Goal: Task Accomplishment & Management: Manage account settings

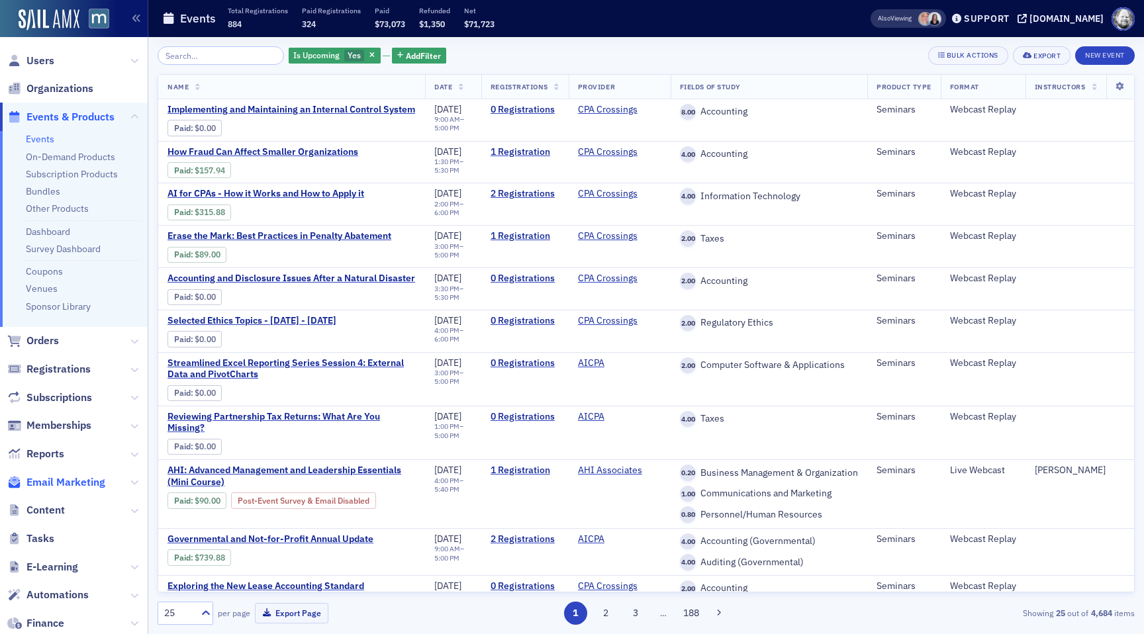
click at [28, 479] on span "Email Marketing" at bounding box center [65, 482] width 79 height 15
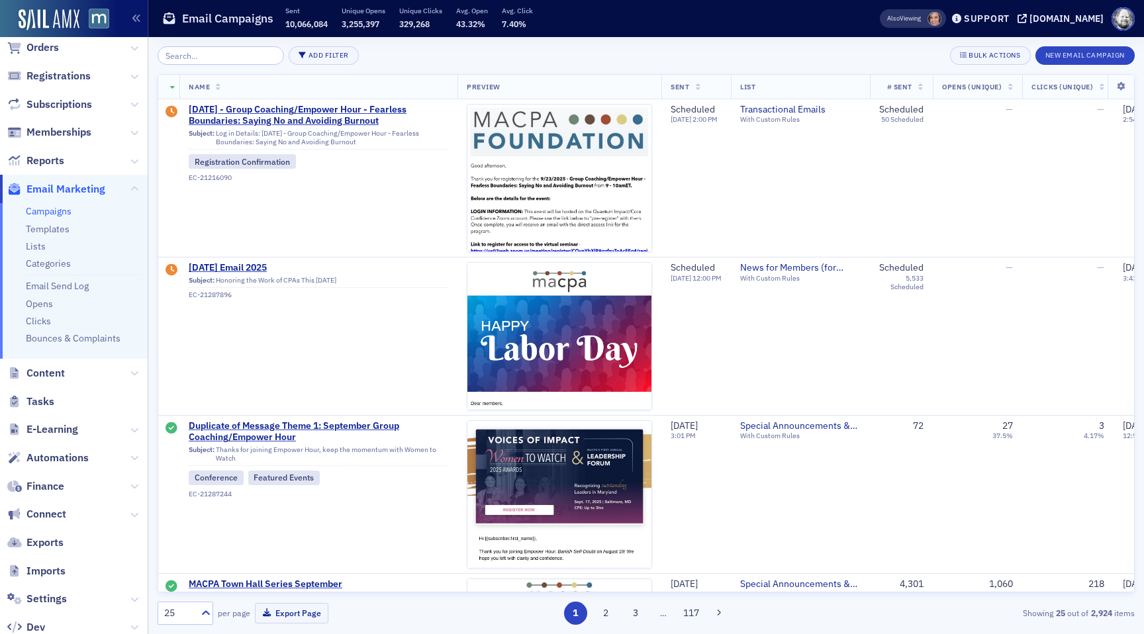
scroll to position [103, 0]
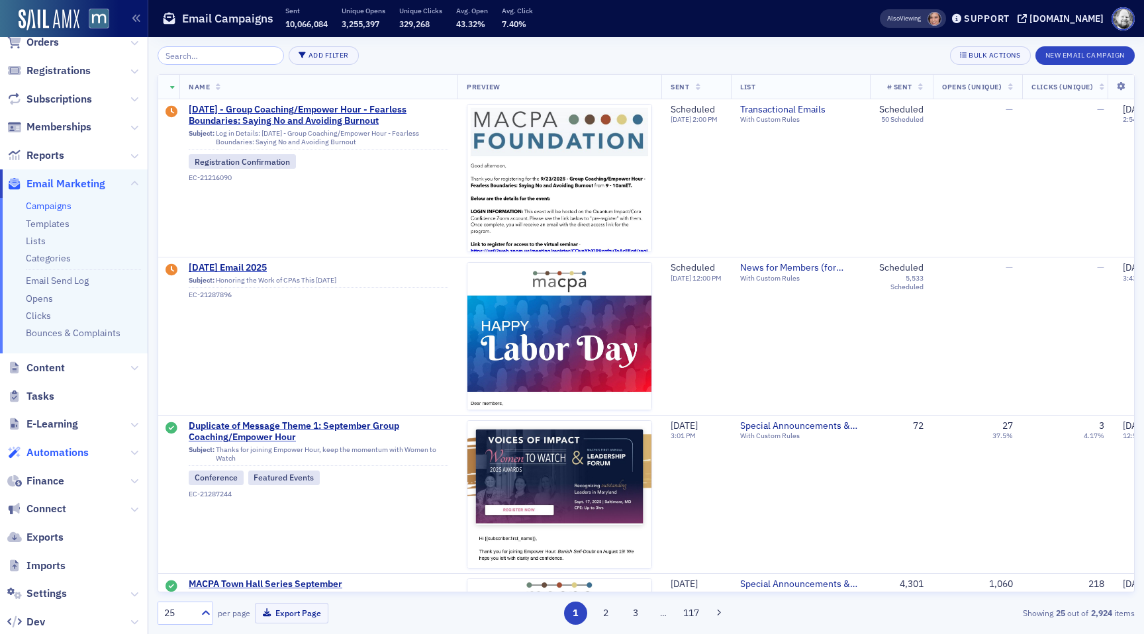
click at [47, 446] on span "Automations" at bounding box center [57, 453] width 62 height 15
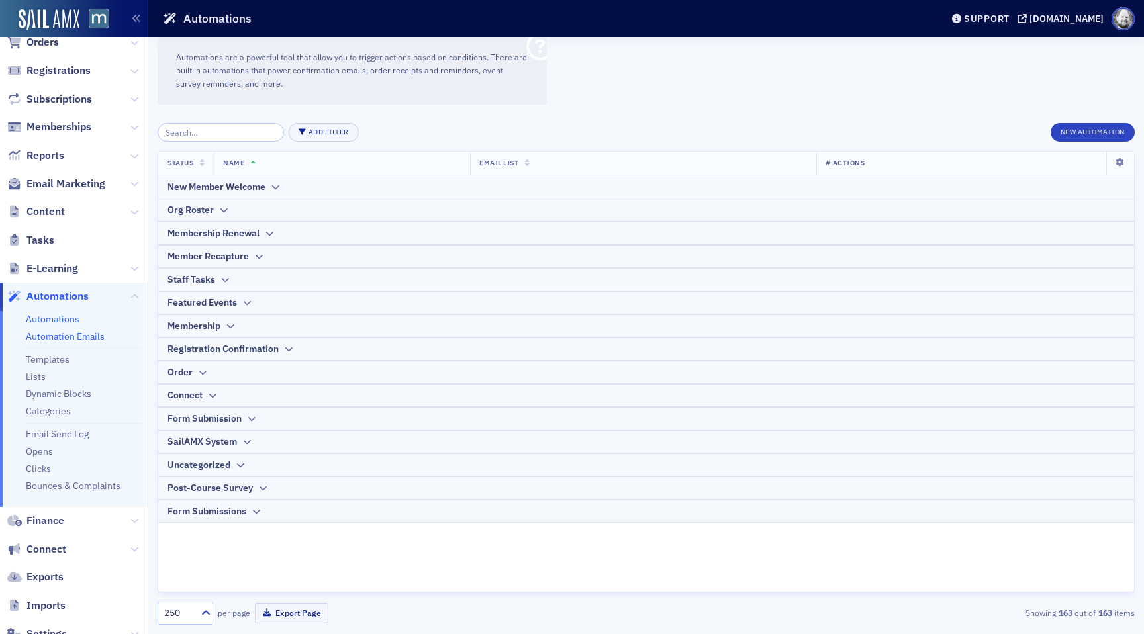
click at [53, 336] on link "Automation Emails" at bounding box center [65, 336] width 79 height 12
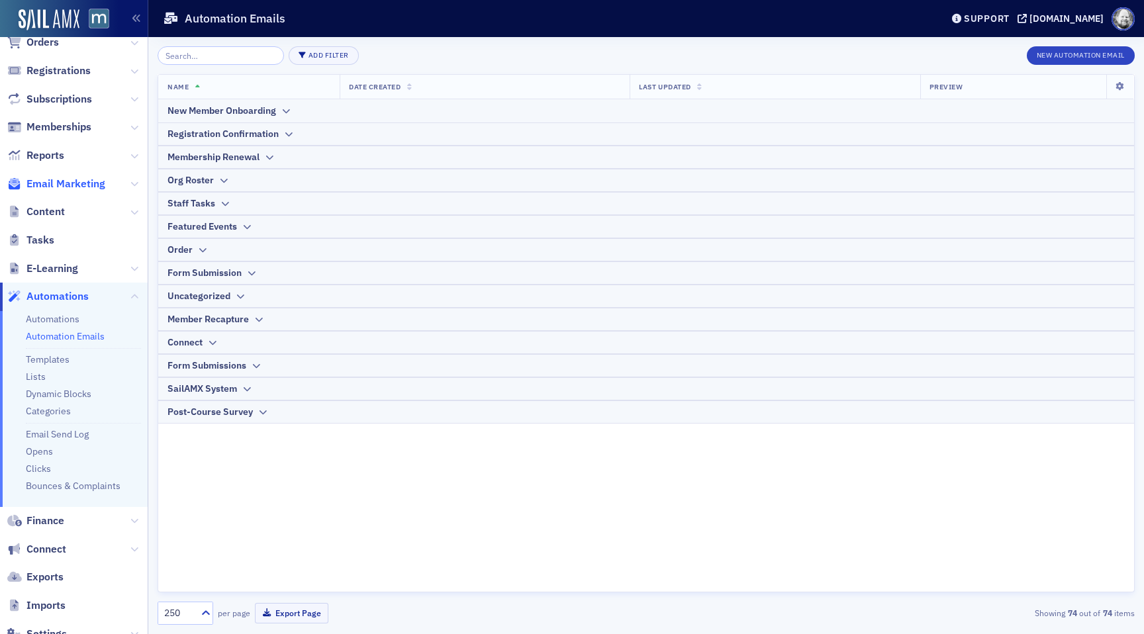
click at [68, 181] on span "Email Marketing" at bounding box center [65, 184] width 79 height 15
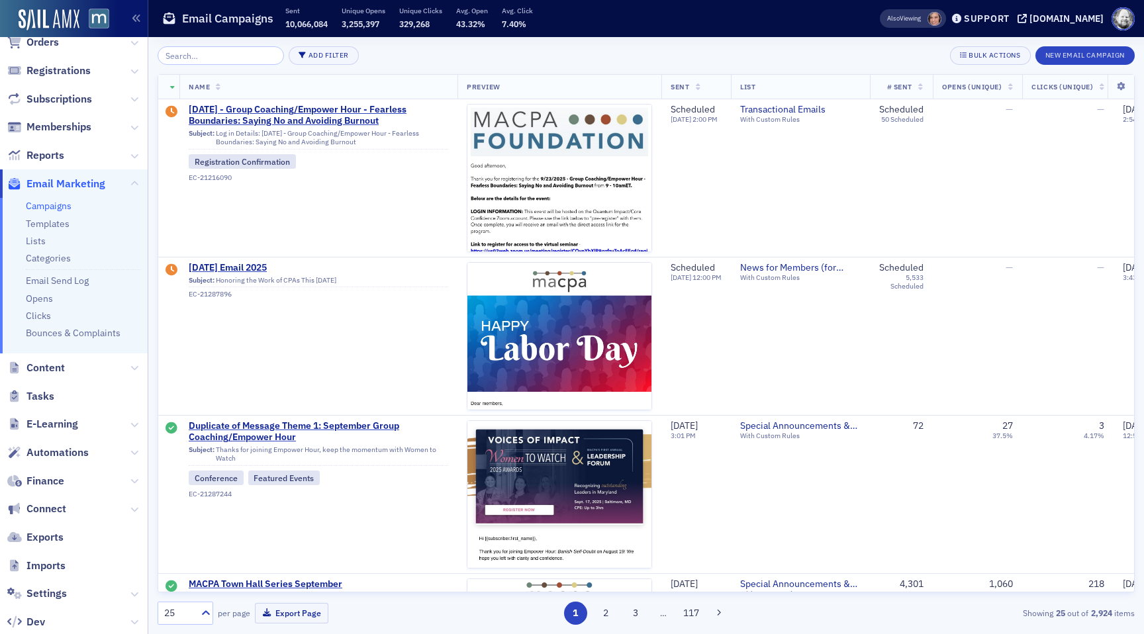
click at [54, 209] on link "Campaigns" at bounding box center [49, 206] width 46 height 12
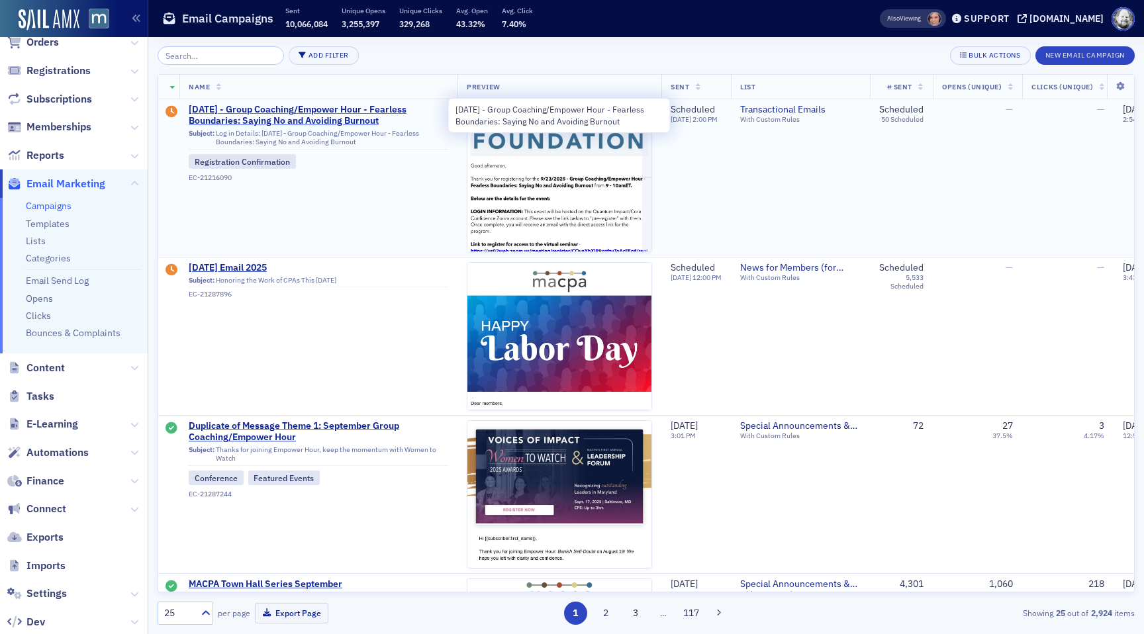
click at [292, 116] on span "[DATE] - Group Coaching/Empower Hour - Fearless Boundaries: Saying No and Avoid…" at bounding box center [319, 115] width 260 height 23
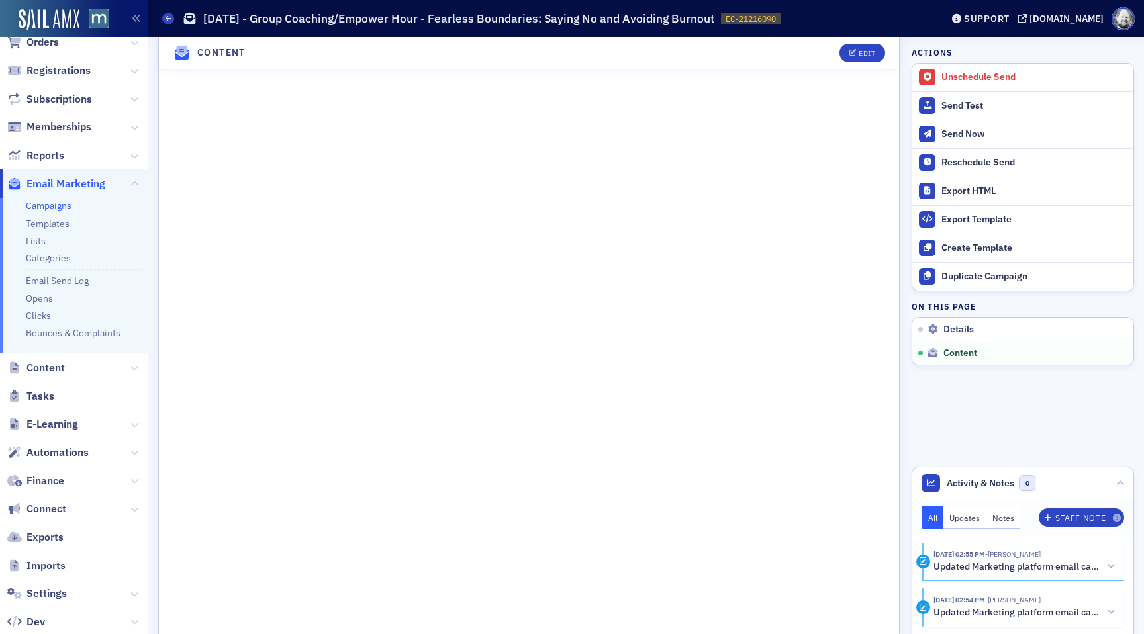
scroll to position [827, 0]
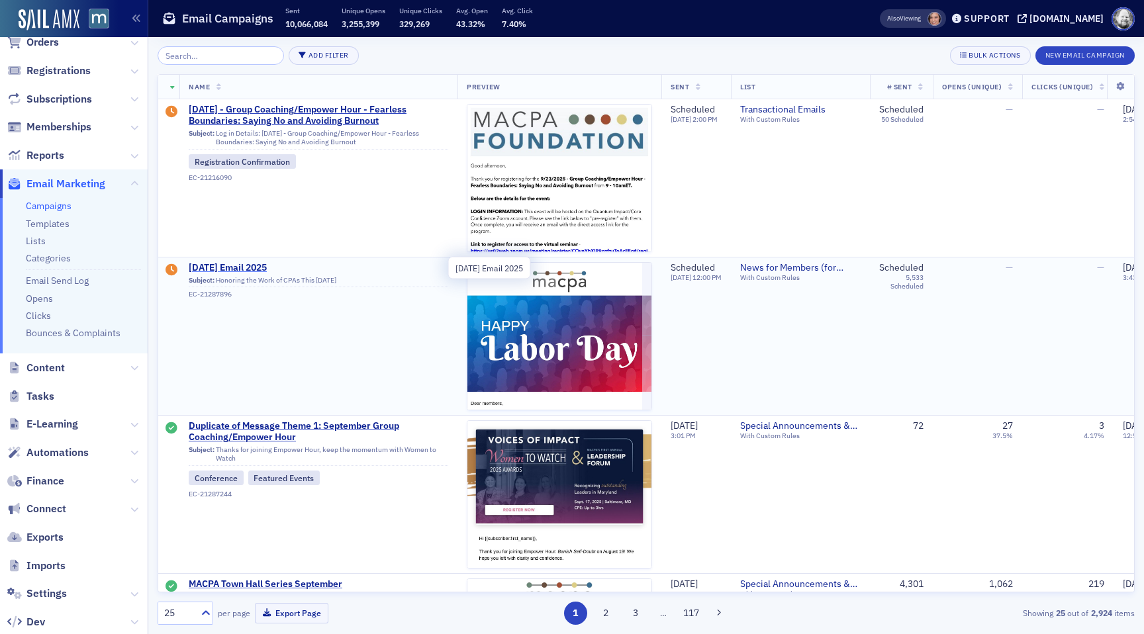
click at [257, 267] on span "[DATE] Email 2025" at bounding box center [319, 268] width 260 height 12
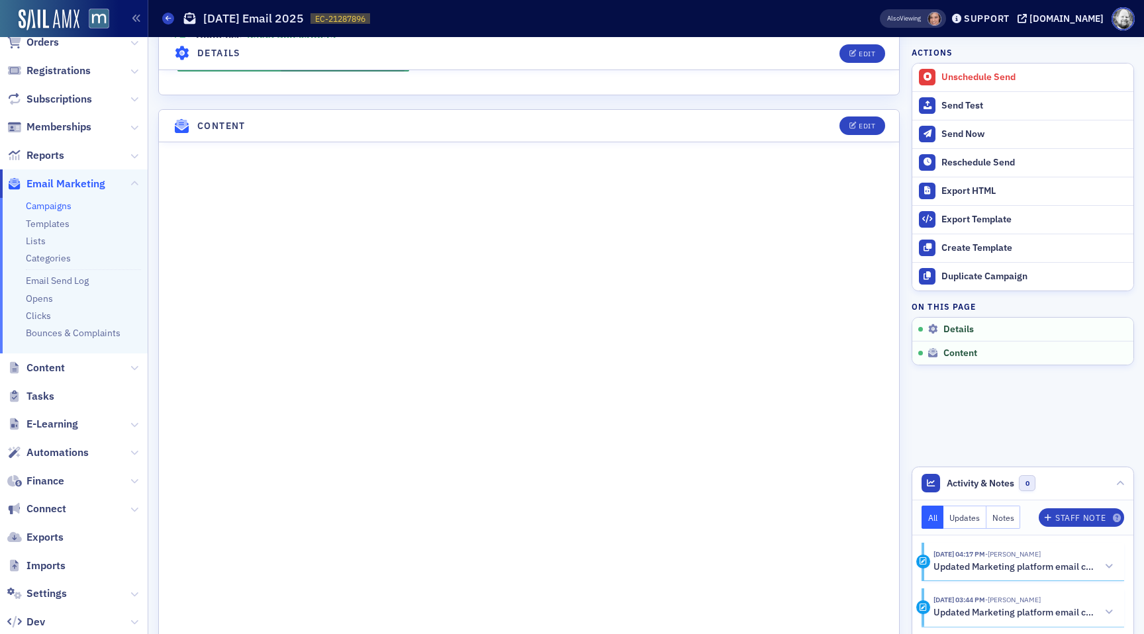
scroll to position [539, 0]
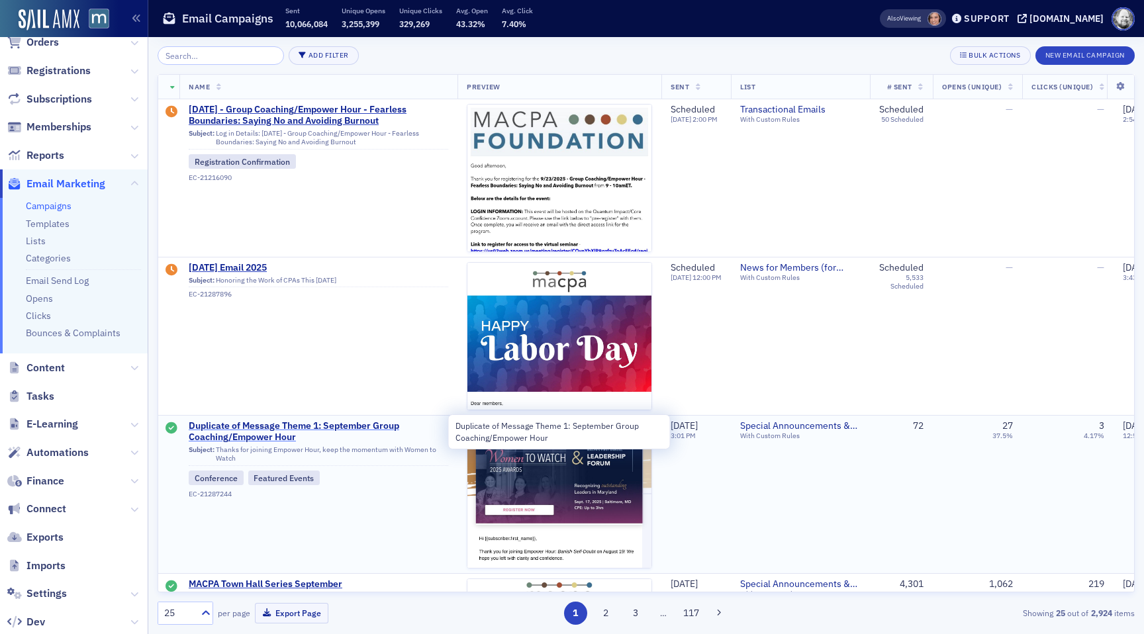
click at [322, 428] on span "Duplicate of Message Theme 1: September Group Coaching/Empower Hour" at bounding box center [319, 431] width 260 height 23
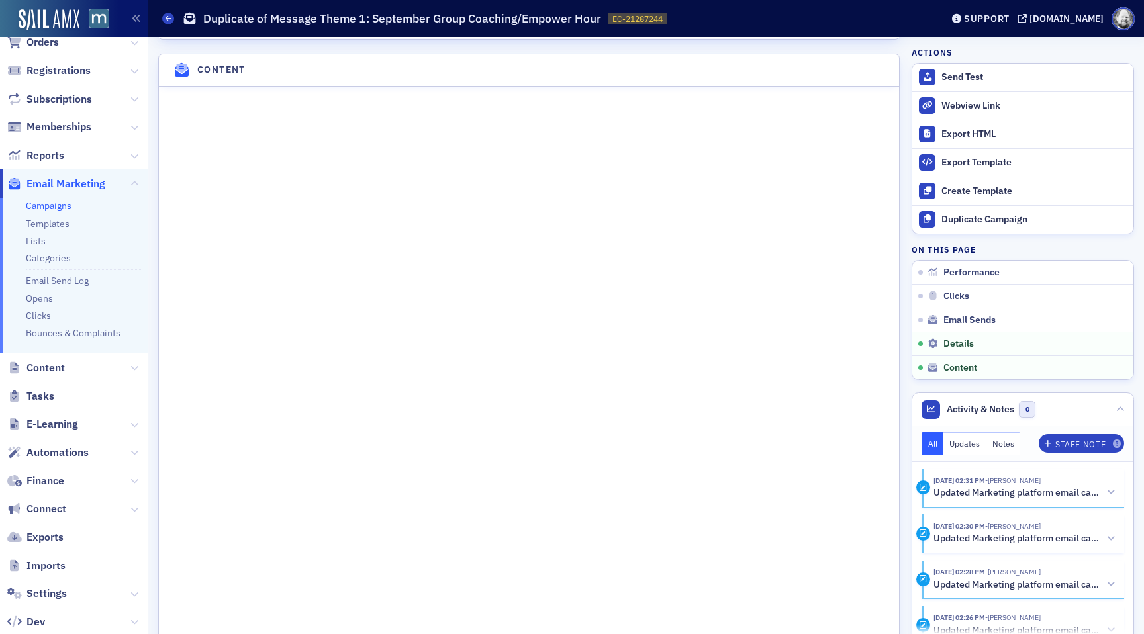
scroll to position [1594, 0]
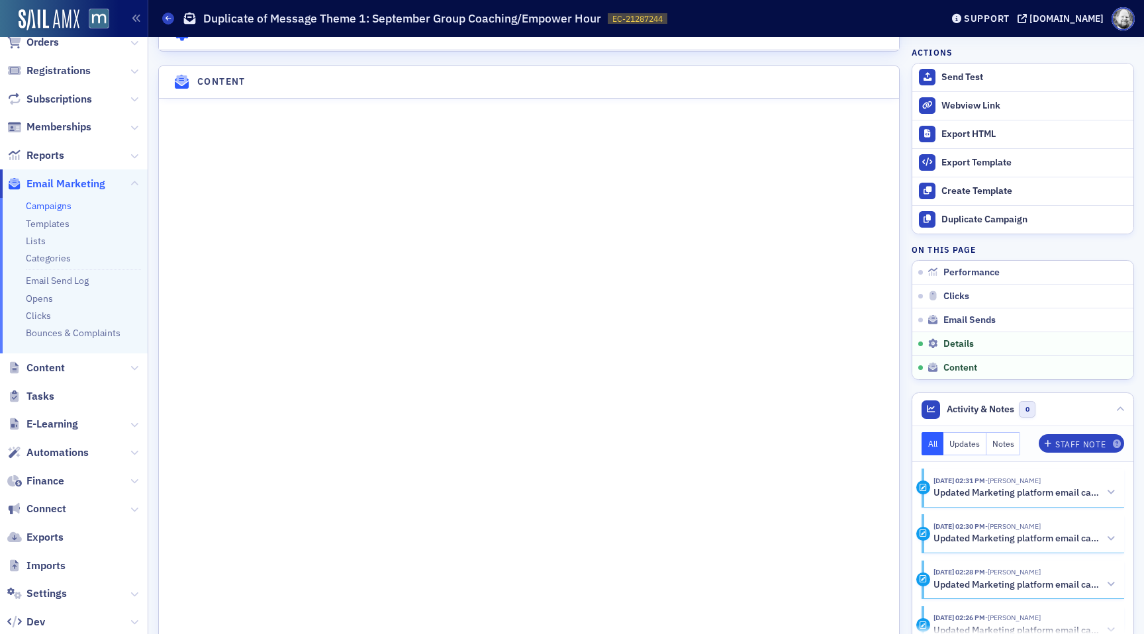
click at [867, 99] on header "Content" at bounding box center [529, 82] width 740 height 32
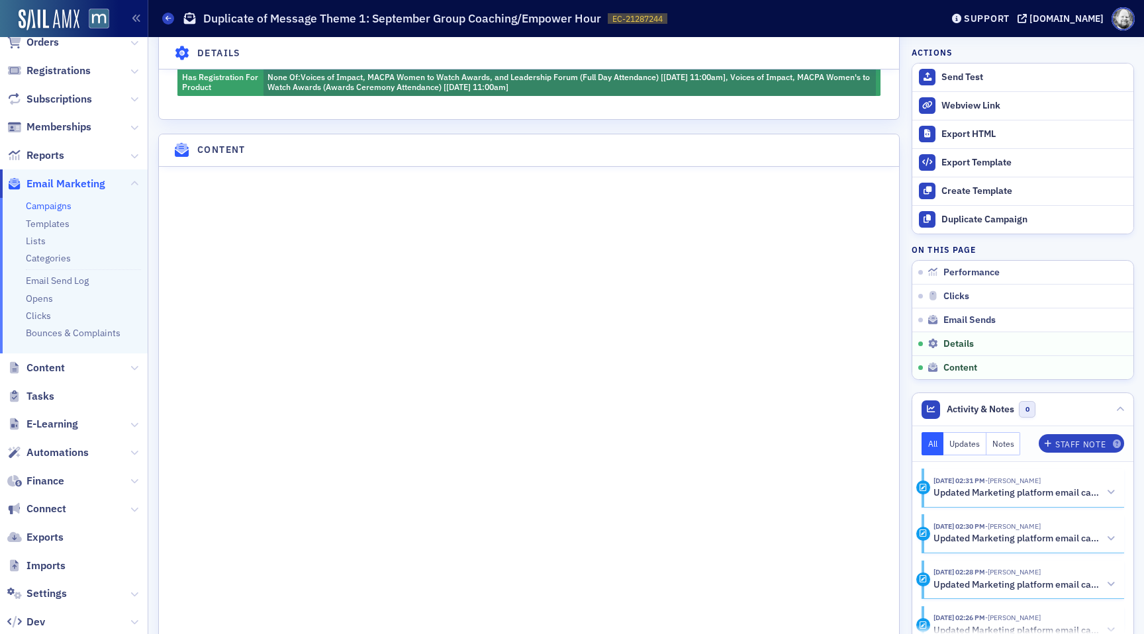
scroll to position [1529, 0]
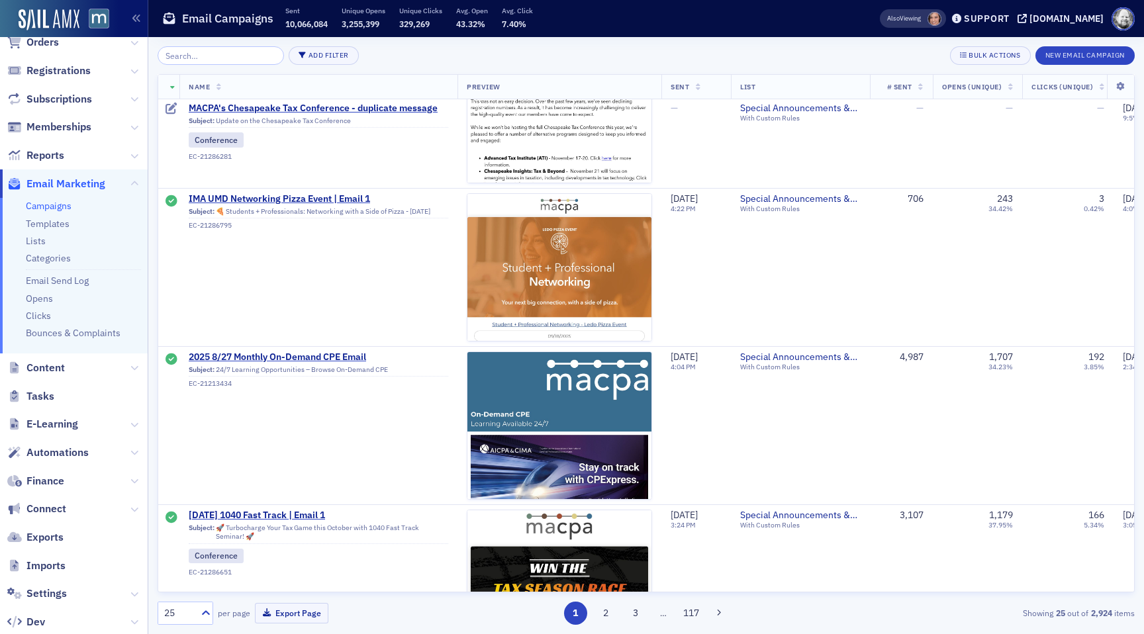
scroll to position [545, 0]
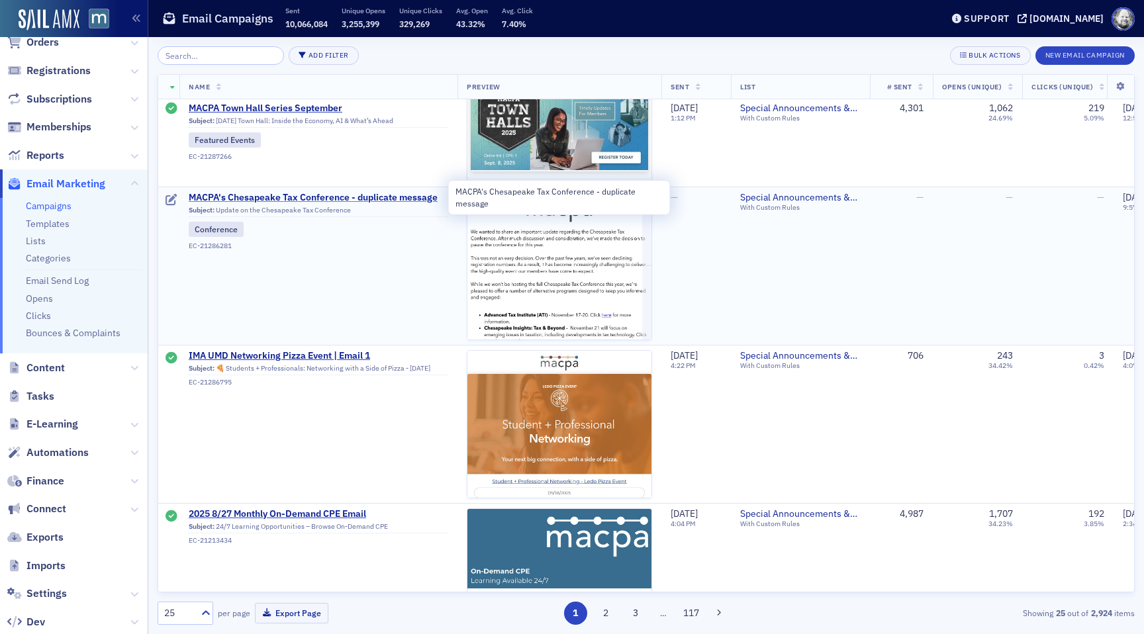
click at [254, 196] on span "MACPA's Chesapeake Tax Conference - duplicate message" at bounding box center [319, 198] width 260 height 12
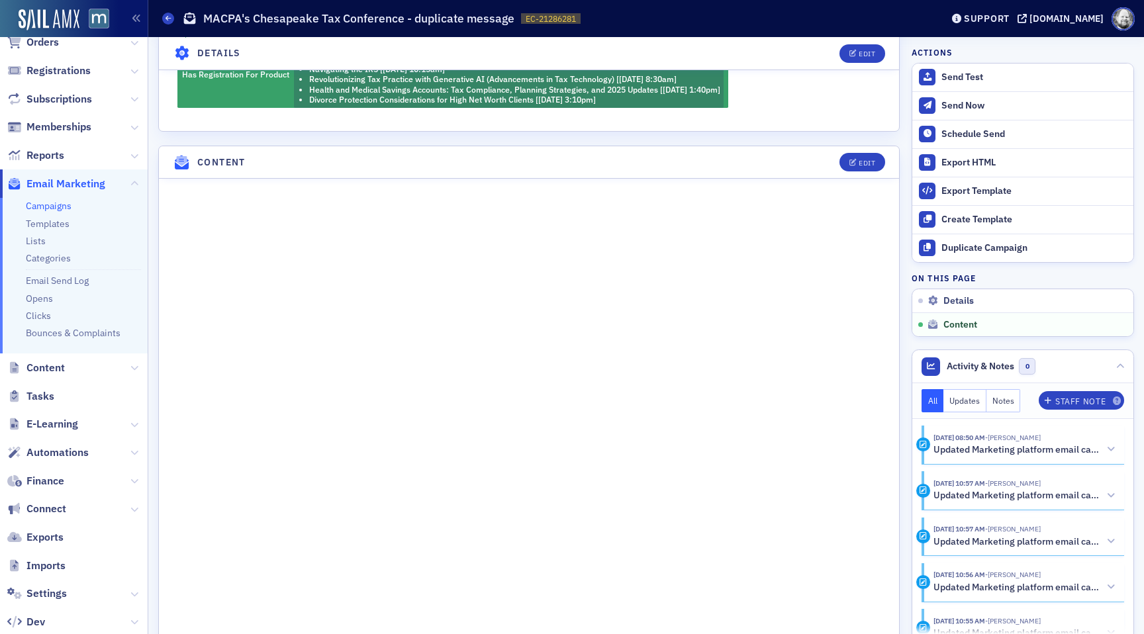
scroll to position [480, 0]
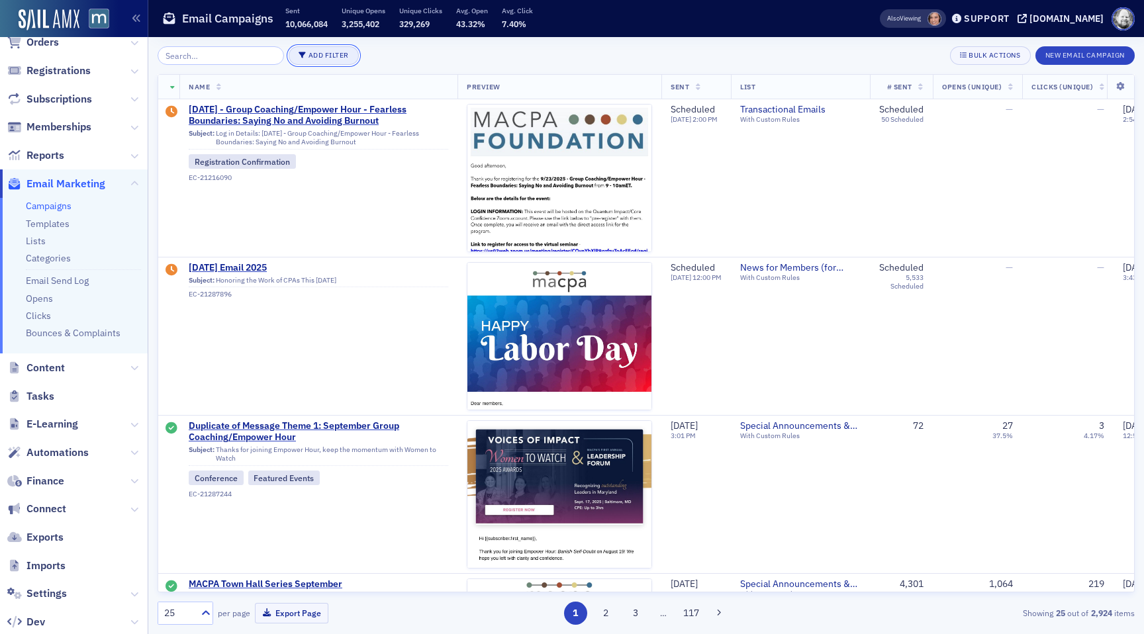
click at [314, 58] on button "Add Filter" at bounding box center [324, 55] width 70 height 19
click at [313, 49] on button "Add Filter" at bounding box center [324, 55] width 70 height 19
click at [364, 21] on div "Status" at bounding box center [378, 18] width 49 height 12
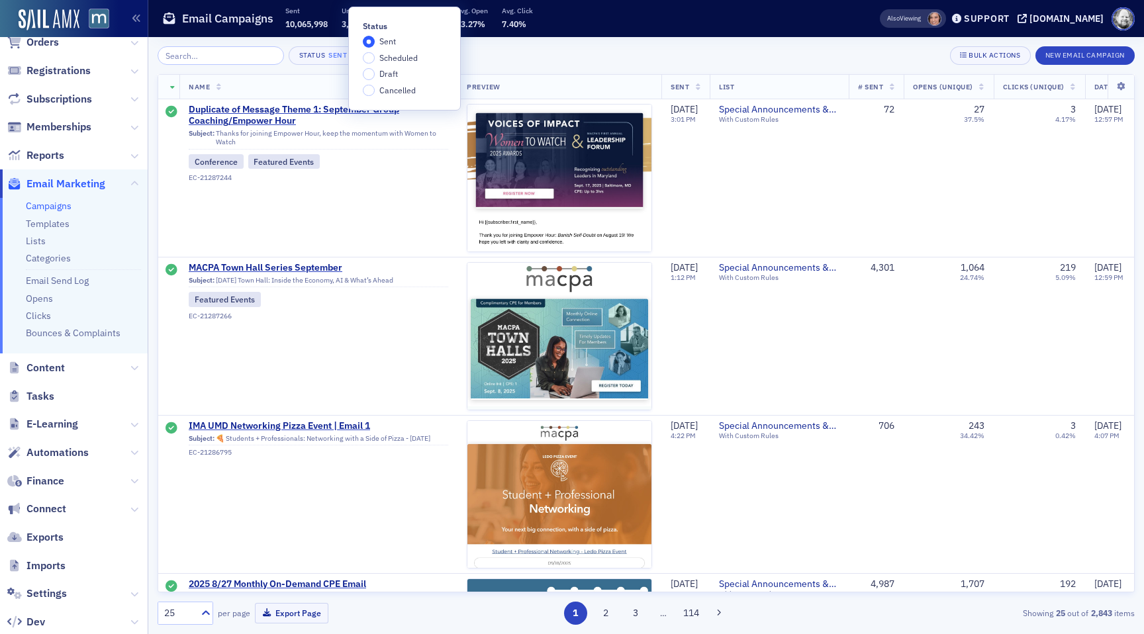
click at [387, 71] on span "Draft" at bounding box center [388, 73] width 19 height 11
click at [375, 71] on input "Draft" at bounding box center [369, 74] width 12 height 12
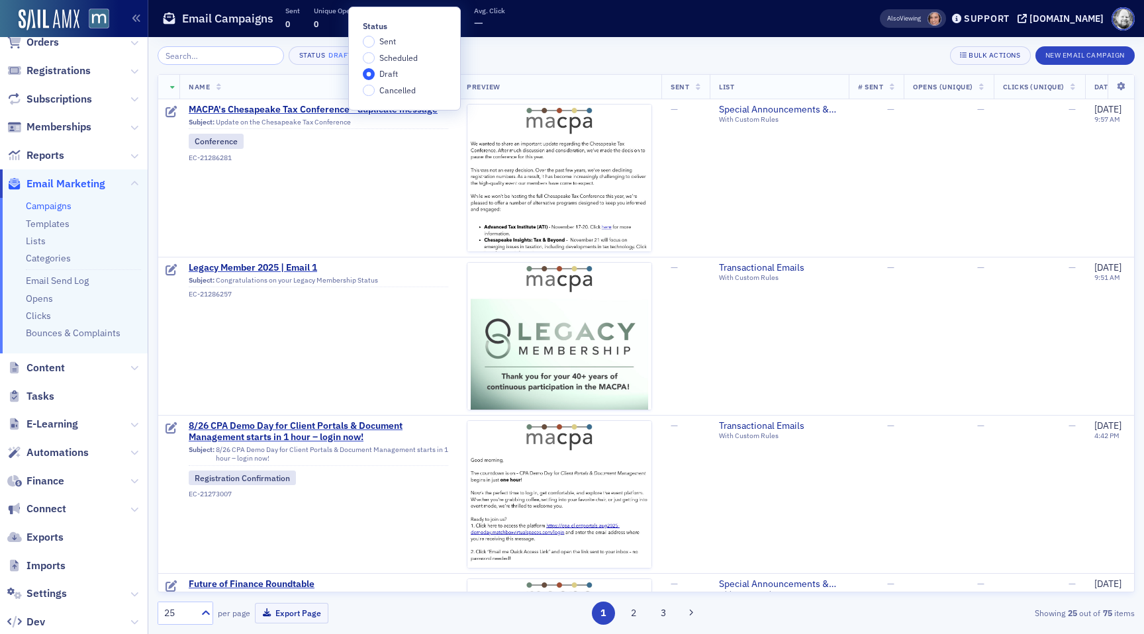
click at [512, 58] on div "Status Draft × Bulk Actions New Email Campaign" at bounding box center [646, 55] width 977 height 19
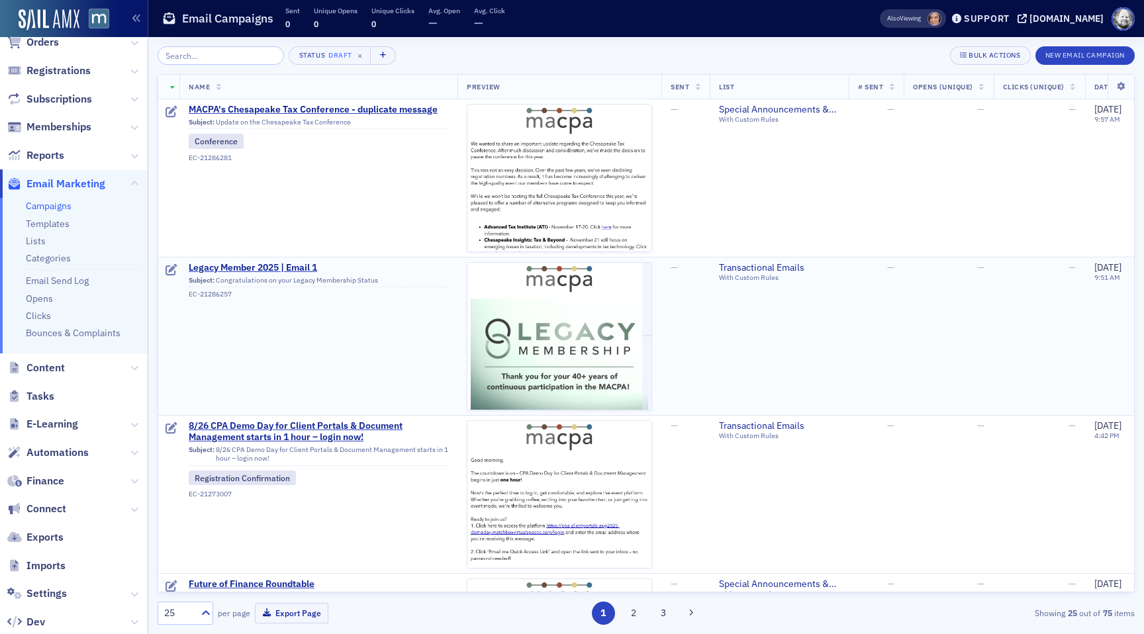
click at [269, 261] on td "Legacy Member 2025 | Email 1 Subject: Congratulations on your Legacy Membership…" at bounding box center [318, 336] width 278 height 158
click at [269, 266] on span "Legacy Member 2025 | Email 1" at bounding box center [319, 268] width 260 height 12
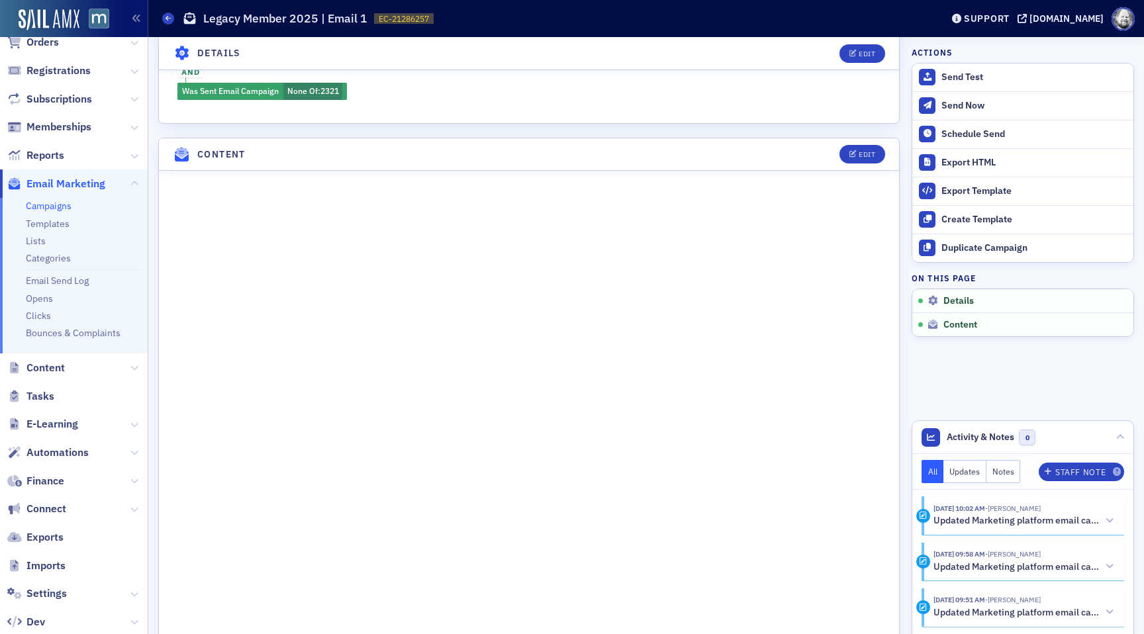
scroll to position [616, 0]
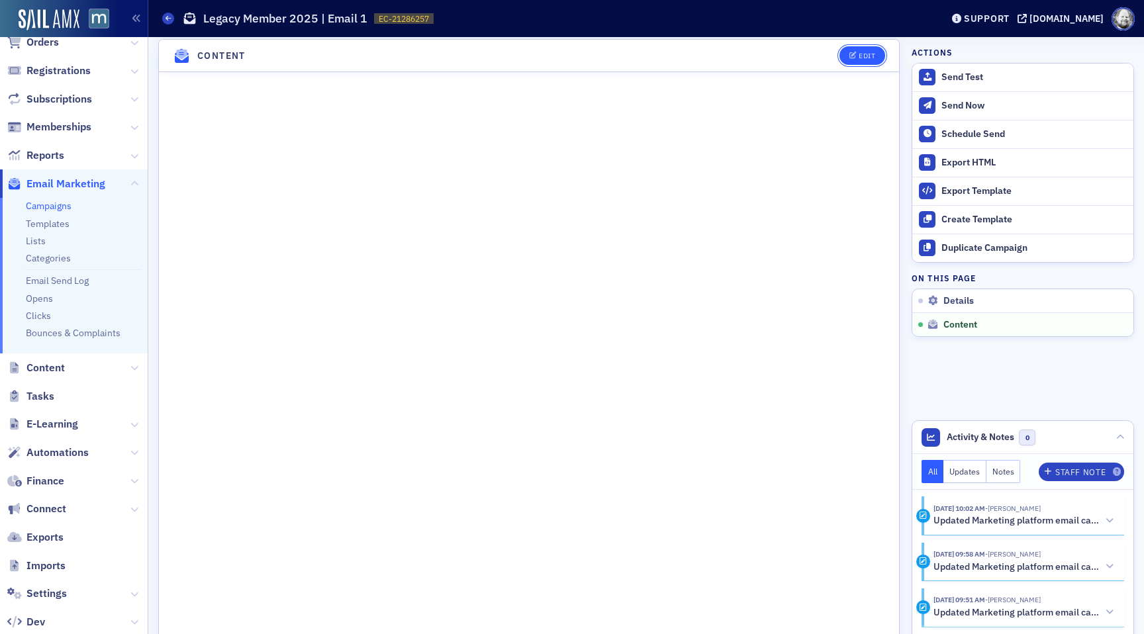
click at [871, 59] on button "Edit" at bounding box center [863, 55] width 46 height 19
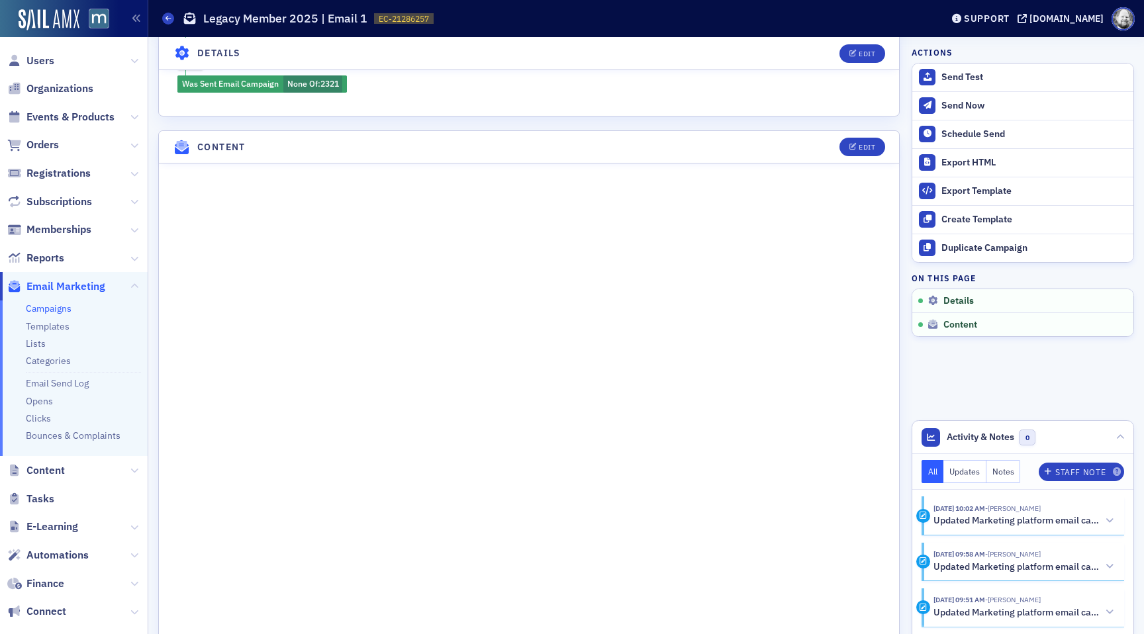
scroll to position [529, 0]
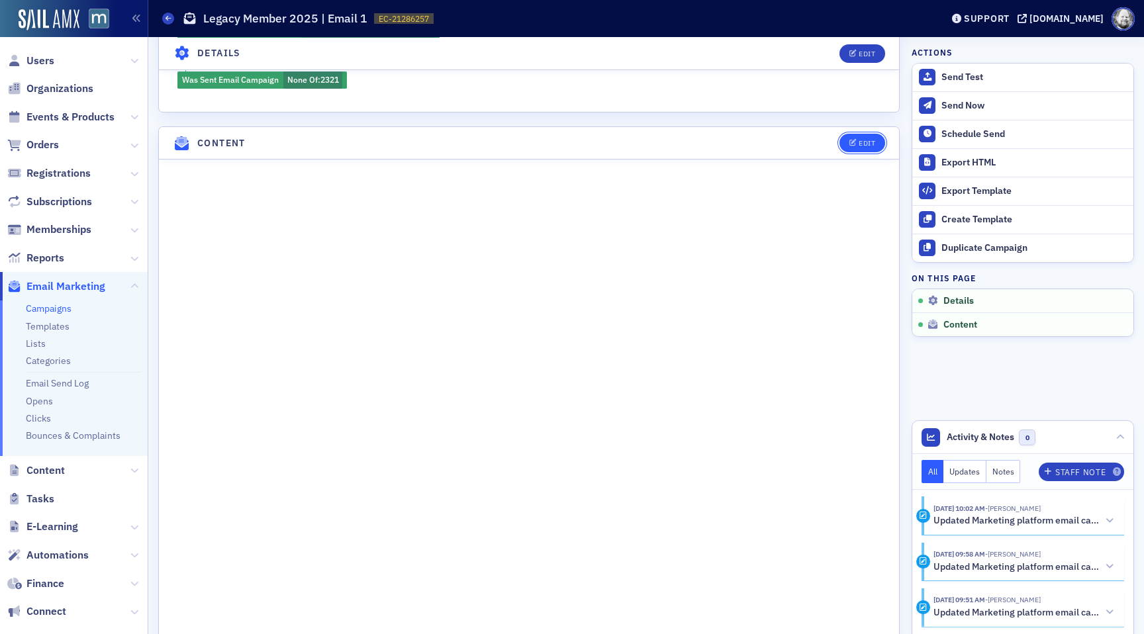
click at [848, 147] on button "Edit" at bounding box center [863, 143] width 46 height 19
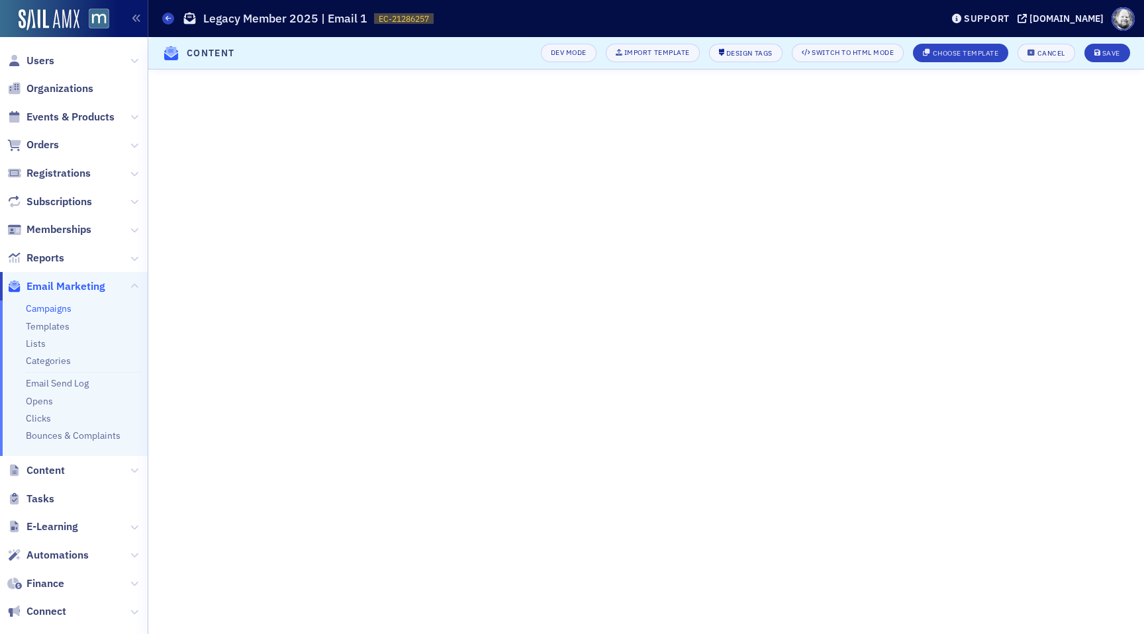
scroll to position [28, 0]
click at [1047, 58] on button "Cancel" at bounding box center [1046, 53] width 57 height 19
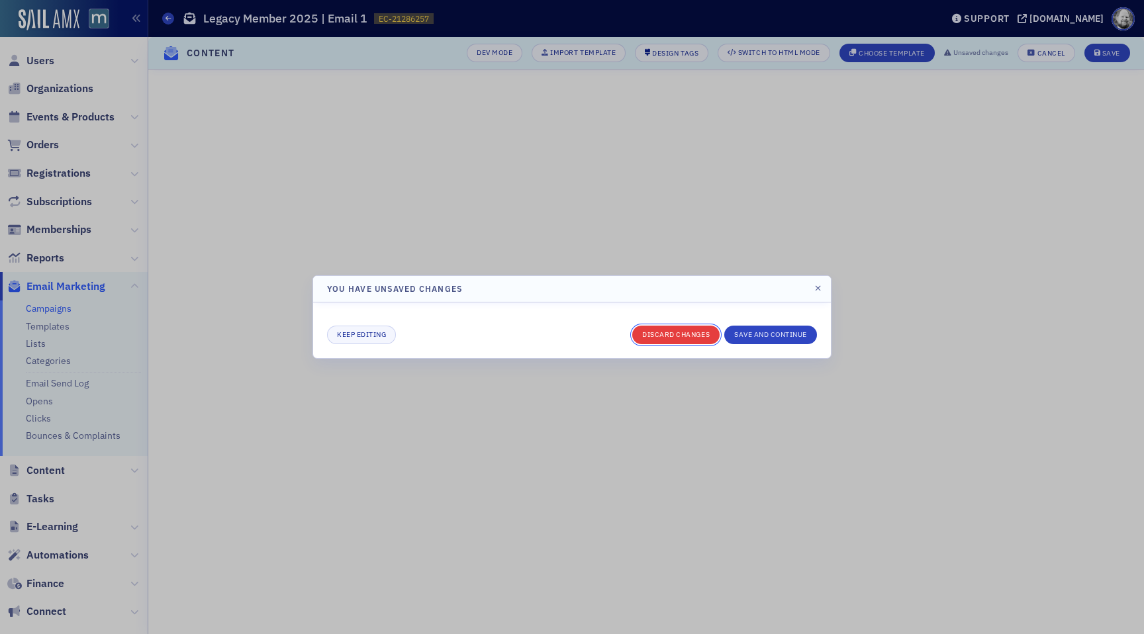
click at [686, 339] on button "Discard changes" at bounding box center [675, 335] width 87 height 19
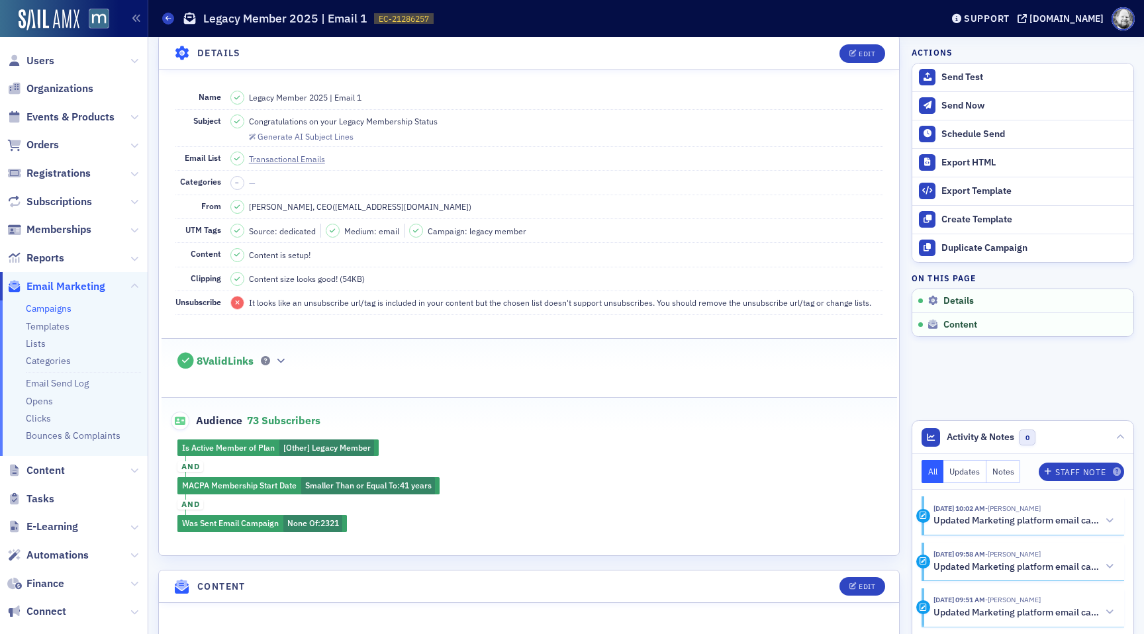
scroll to position [22, 0]
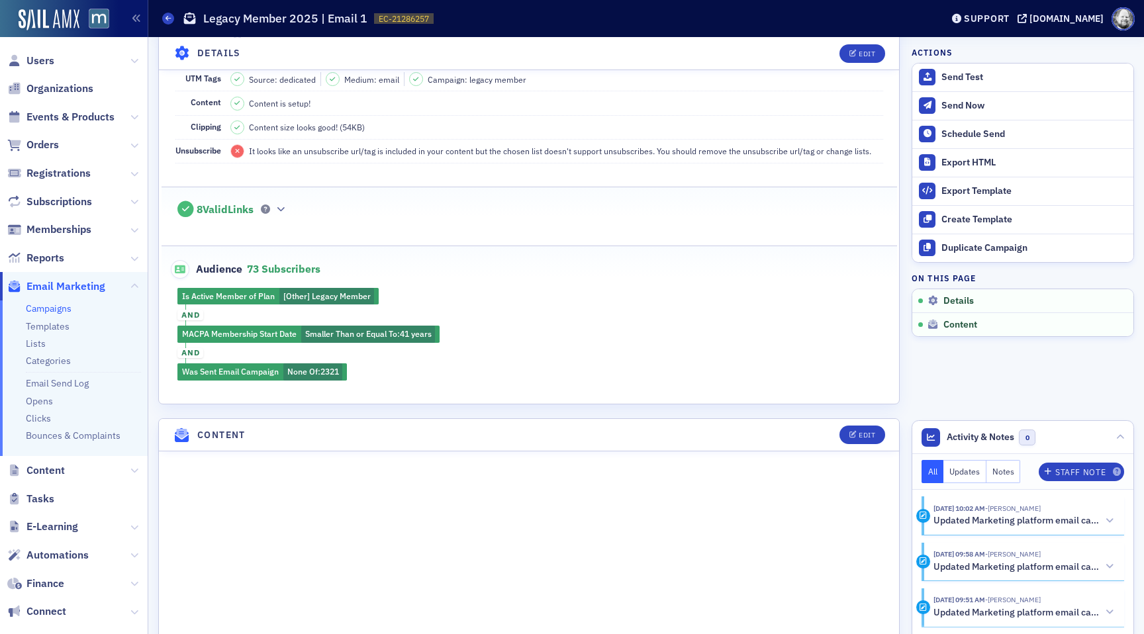
scroll to position [350, 0]
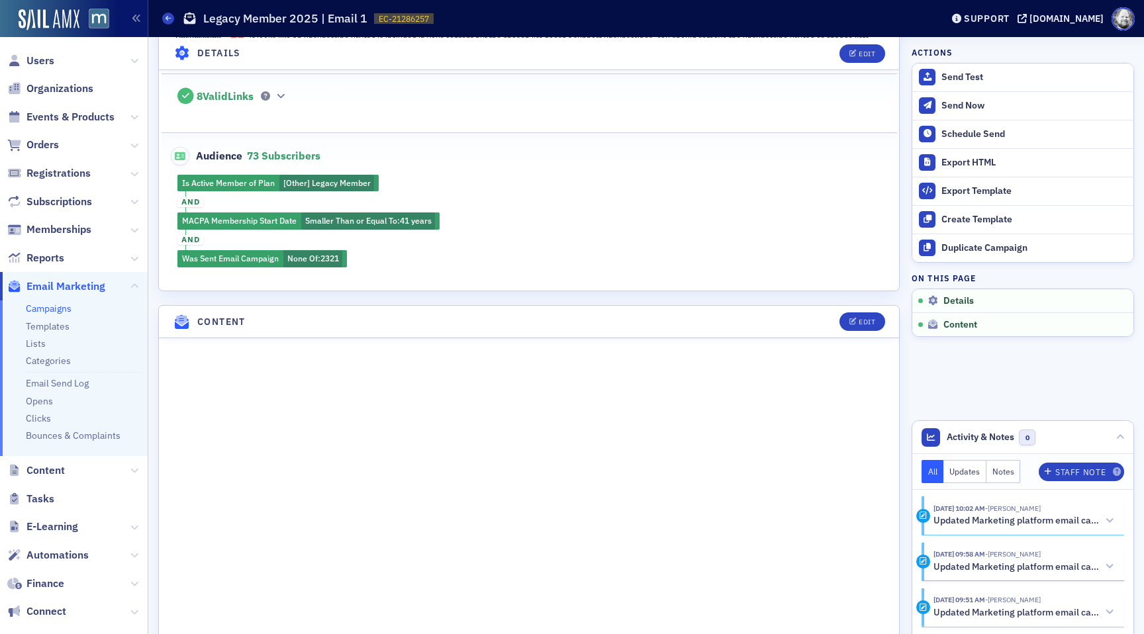
click at [858, 309] on header "Content Edit" at bounding box center [529, 322] width 740 height 32
click at [859, 323] on div "Edit" at bounding box center [867, 321] width 17 height 7
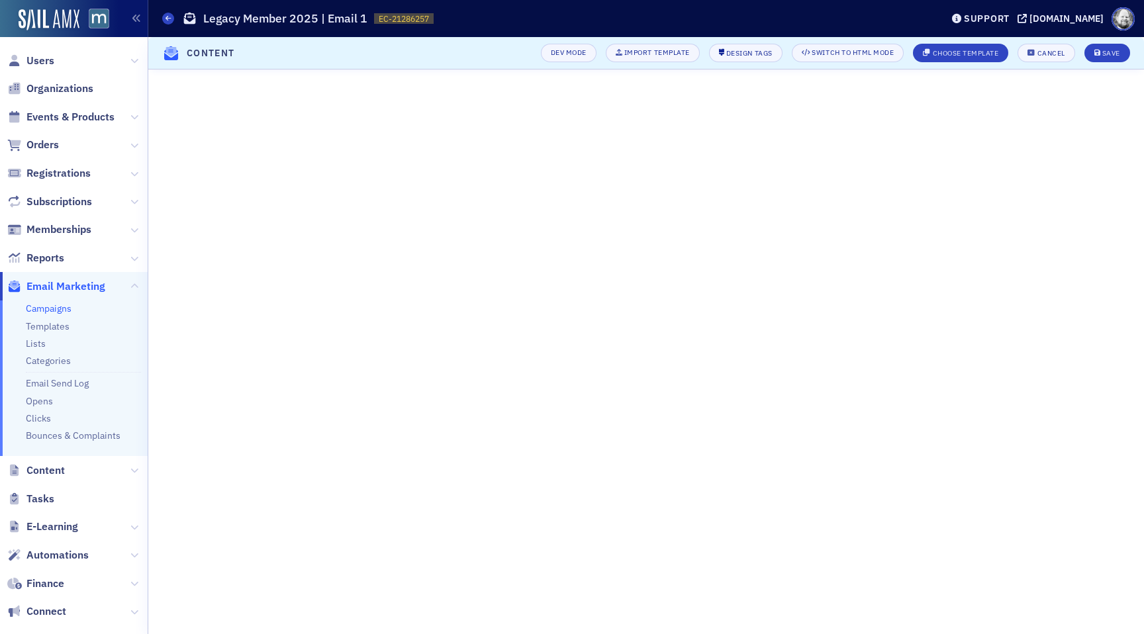
scroll to position [28, 0]
